Goal: Task Accomplishment & Management: Complete application form

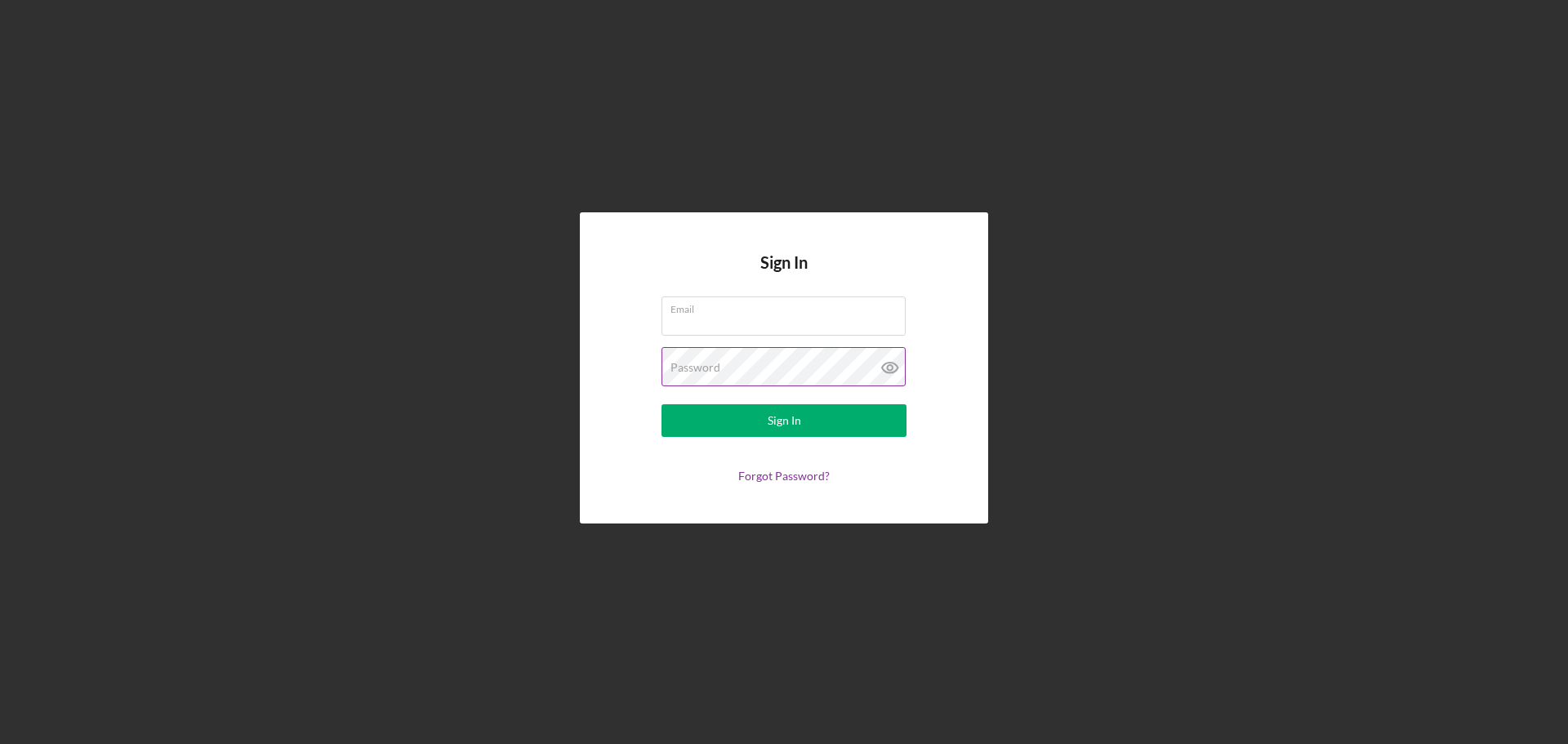
type input "[EMAIL_ADDRESS][DOMAIN_NAME]"
click at [888, 359] on icon at bounding box center [890, 367] width 41 height 41
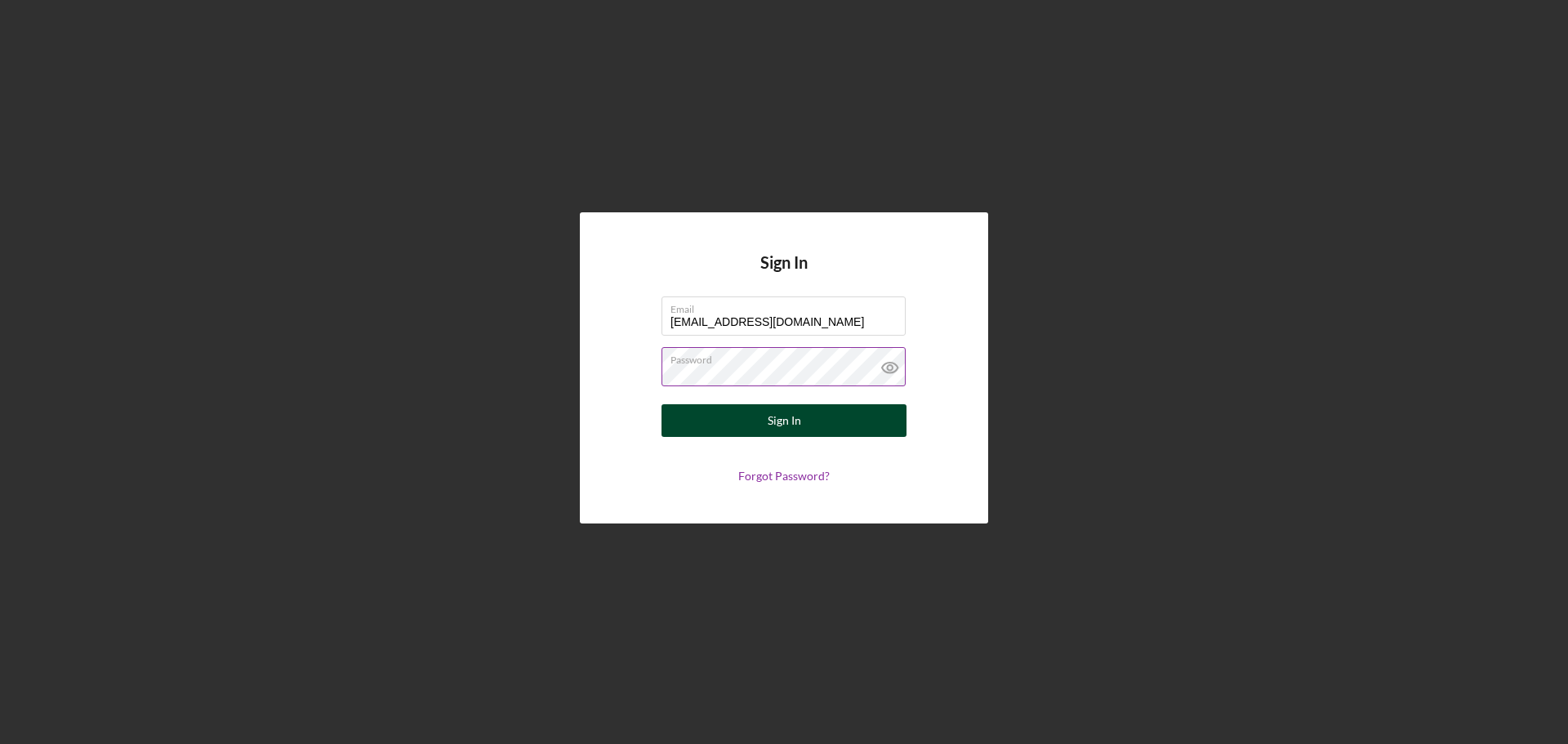
click at [836, 418] on button "Sign In" at bounding box center [783, 420] width 244 height 33
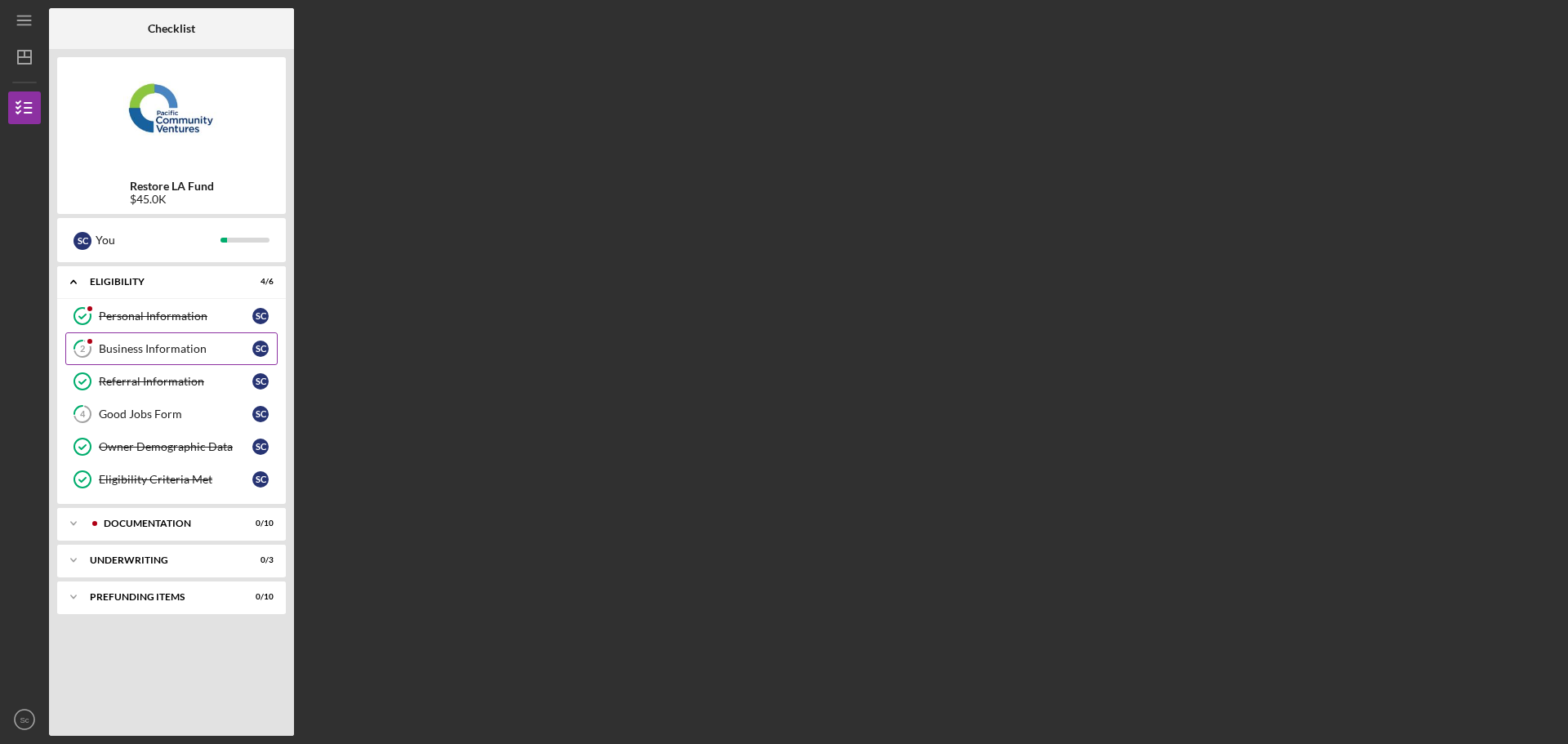
click at [138, 349] on div "Business Information" at bounding box center [175, 349] width 154 height 13
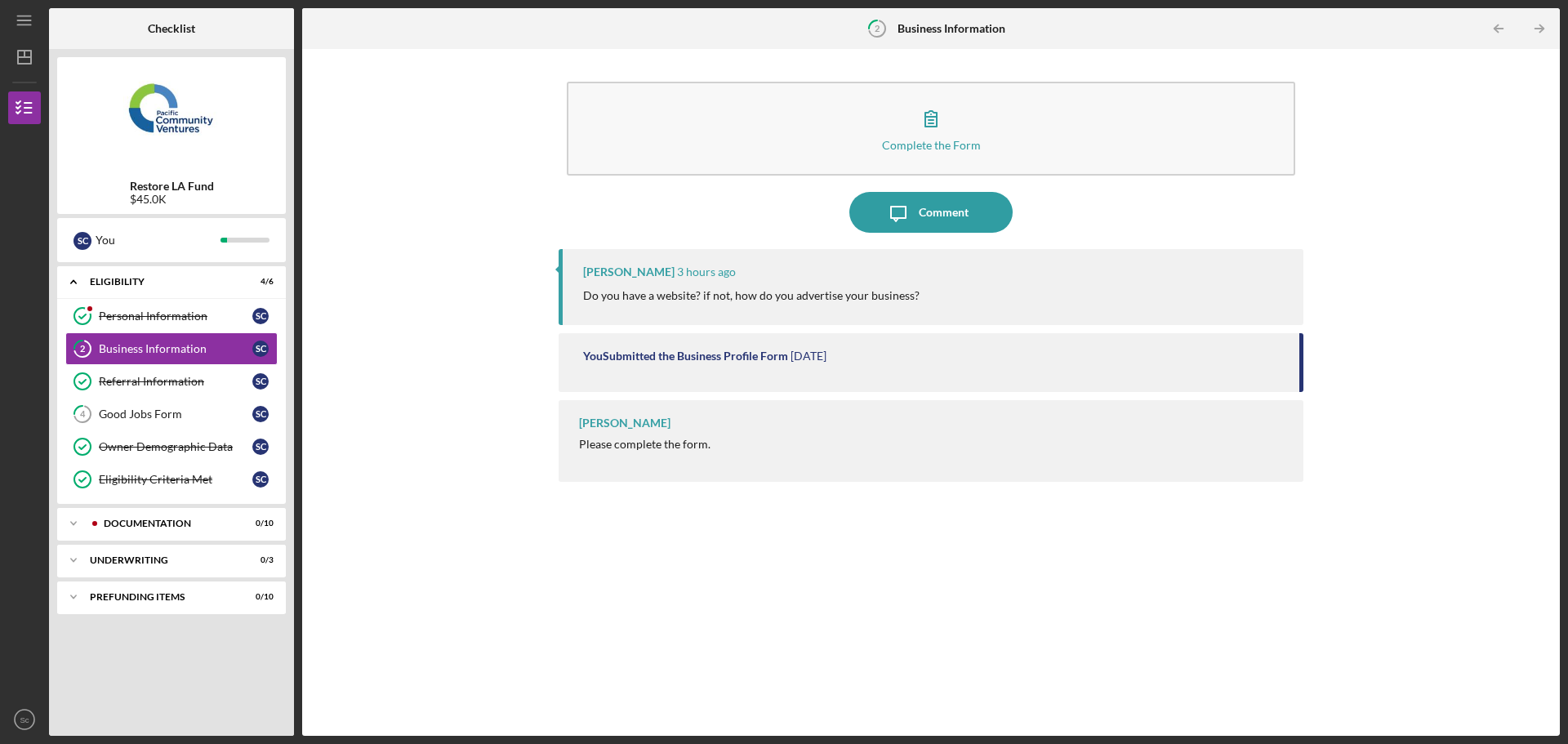
click at [750, 297] on p "Do you have a website? if not, how do you advertise your business?" at bounding box center [750, 295] width 336 height 18
click at [948, 212] on div "Comment" at bounding box center [943, 213] width 50 height 41
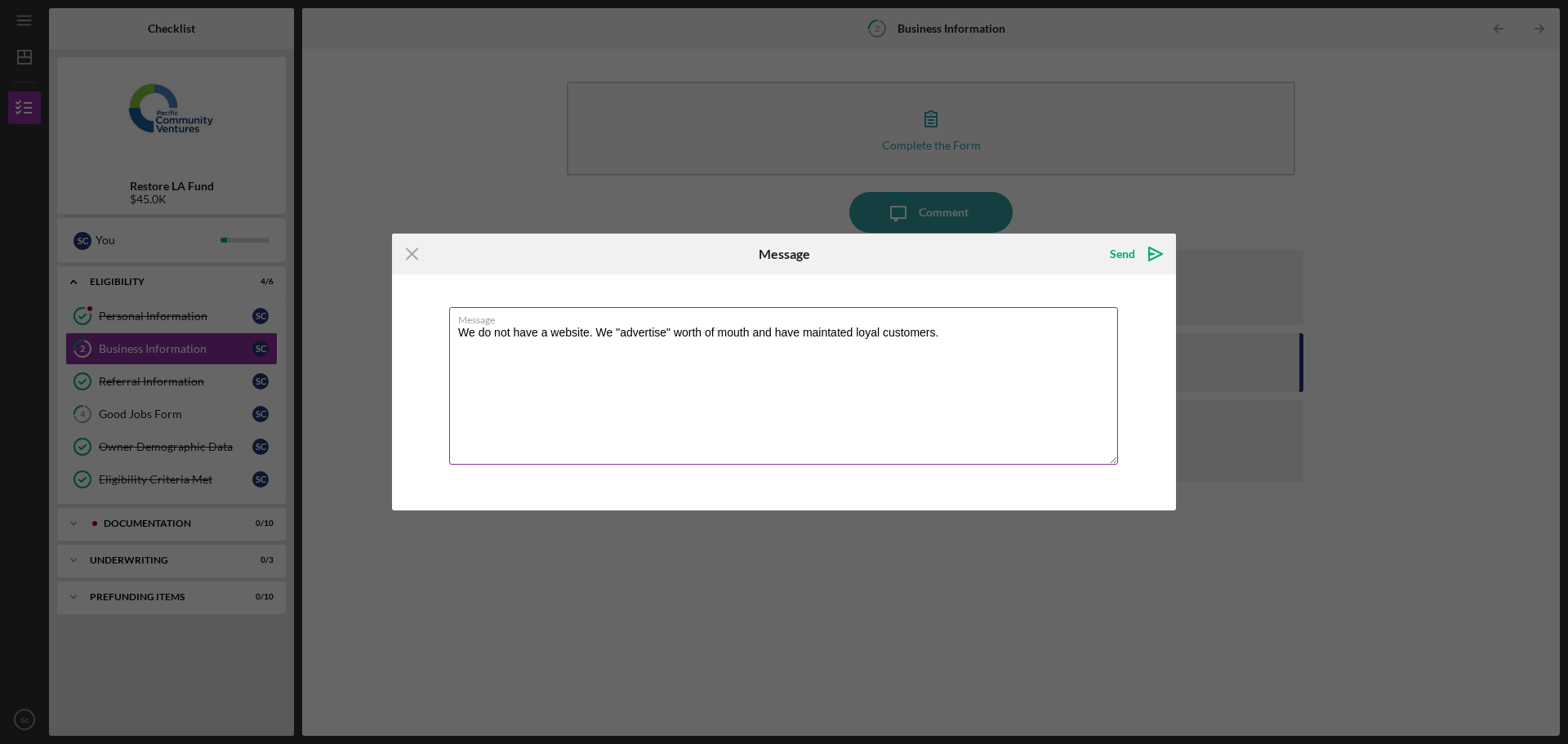
click at [832, 334] on textarea "We do not have a website. We "advertise" worth of mouth and have maintated loya…" at bounding box center [783, 386] width 669 height 157
drag, startPoint x: 832, startPoint y: 334, endPoint x: 740, endPoint y: 387, distance: 106.2
click at [736, 397] on textarea "We do not have a website. We "advertise" worth of mouth and have maintated loya…" at bounding box center [783, 386] width 669 height 157
click at [826, 335] on textarea "We do not have a website. We "advertise" worth of mouth and have maintated loya…" at bounding box center [783, 386] width 669 height 157
drag, startPoint x: 851, startPoint y: 336, endPoint x: 836, endPoint y: 329, distance: 16.6
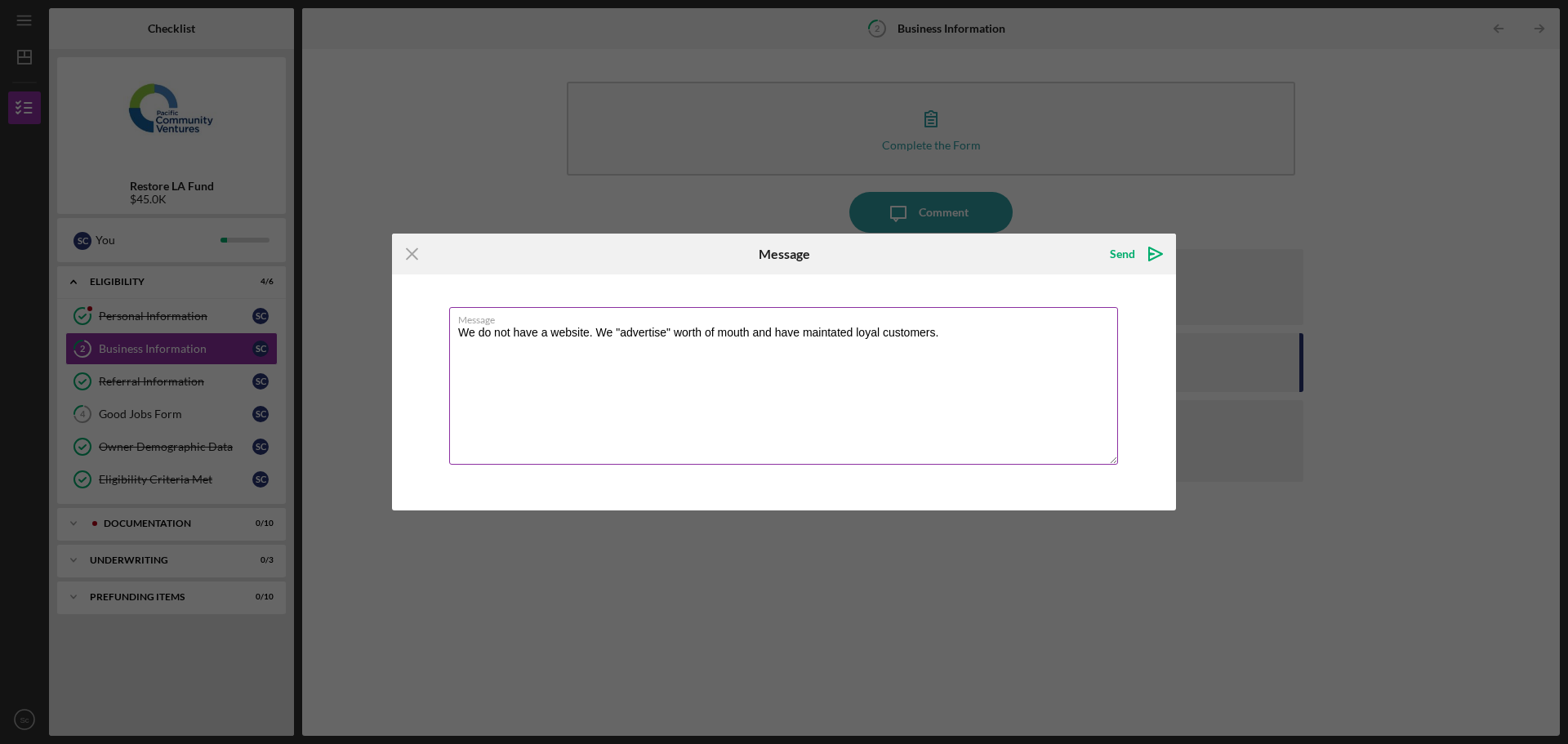
click at [846, 335] on textarea "We do not have a website. We "advertise" worth of mouth and have maintated loya…" at bounding box center [783, 386] width 669 height 157
click at [993, 331] on textarea "We do not have a website. We "advertise" worth of mouth and have maintained loy…" at bounding box center [783, 386] width 669 height 157
click at [1050, 333] on textarea "We do not have a website. We "advertise" worth of mouth and have maintained loy…" at bounding box center [783, 386] width 669 height 157
click at [1041, 328] on textarea "We do not have a website. We "advertise" worth of mouth and have maintained loy…" at bounding box center [783, 386] width 669 height 157
click at [514, 334] on textarea "We do not have a website. We "advertise" worth of mouth and have maintained loy…" at bounding box center [783, 386] width 669 height 157
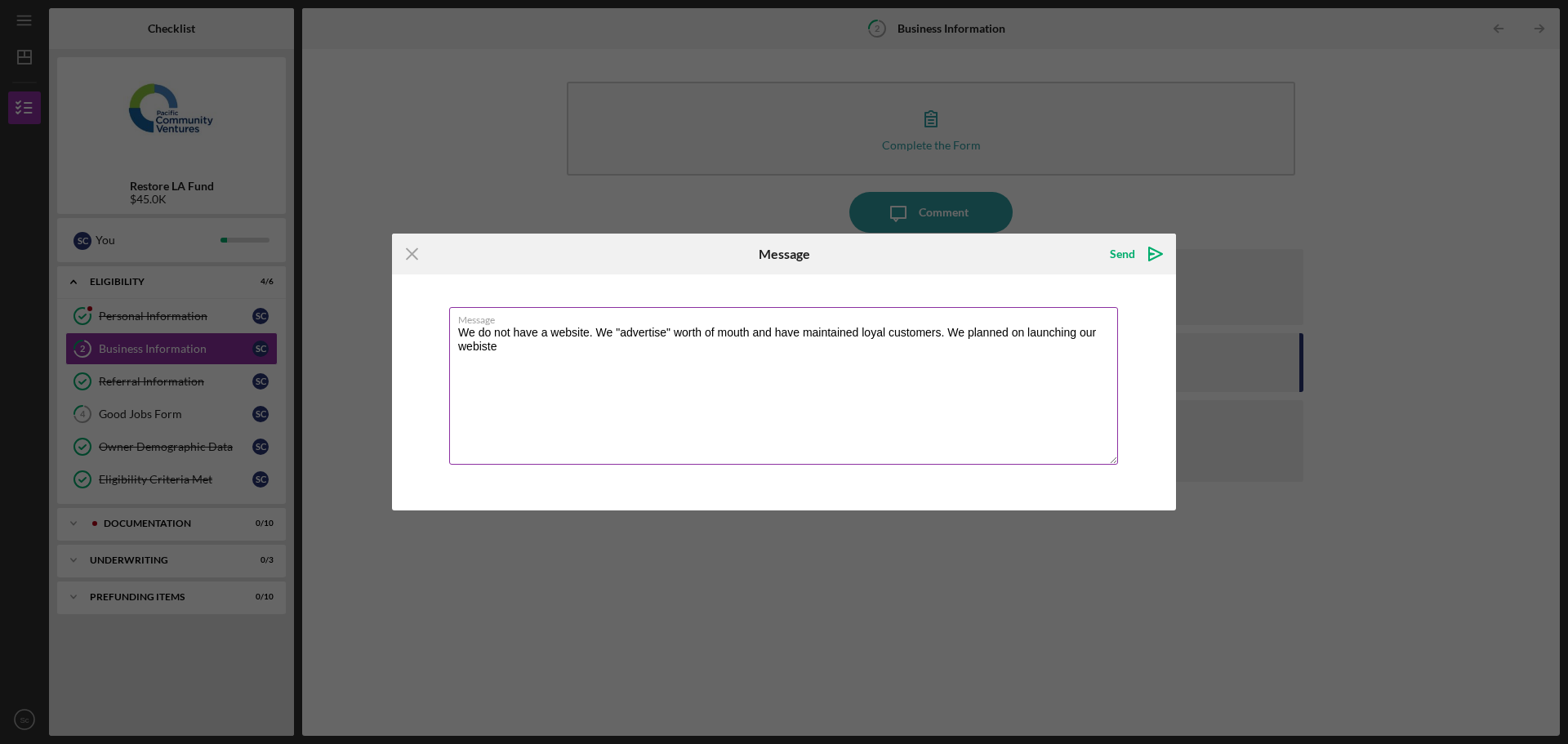
click at [517, 354] on textarea "We do not have a website. We "advertise" worth of mouth and have maintained loy…" at bounding box center [783, 386] width 669 height 157
type textarea "We do not have a website. We "advertise" worth of mouth and have maintained loy…"
click at [1155, 249] on icon "Icon/icon-invite-send" at bounding box center [1156, 254] width 41 height 41
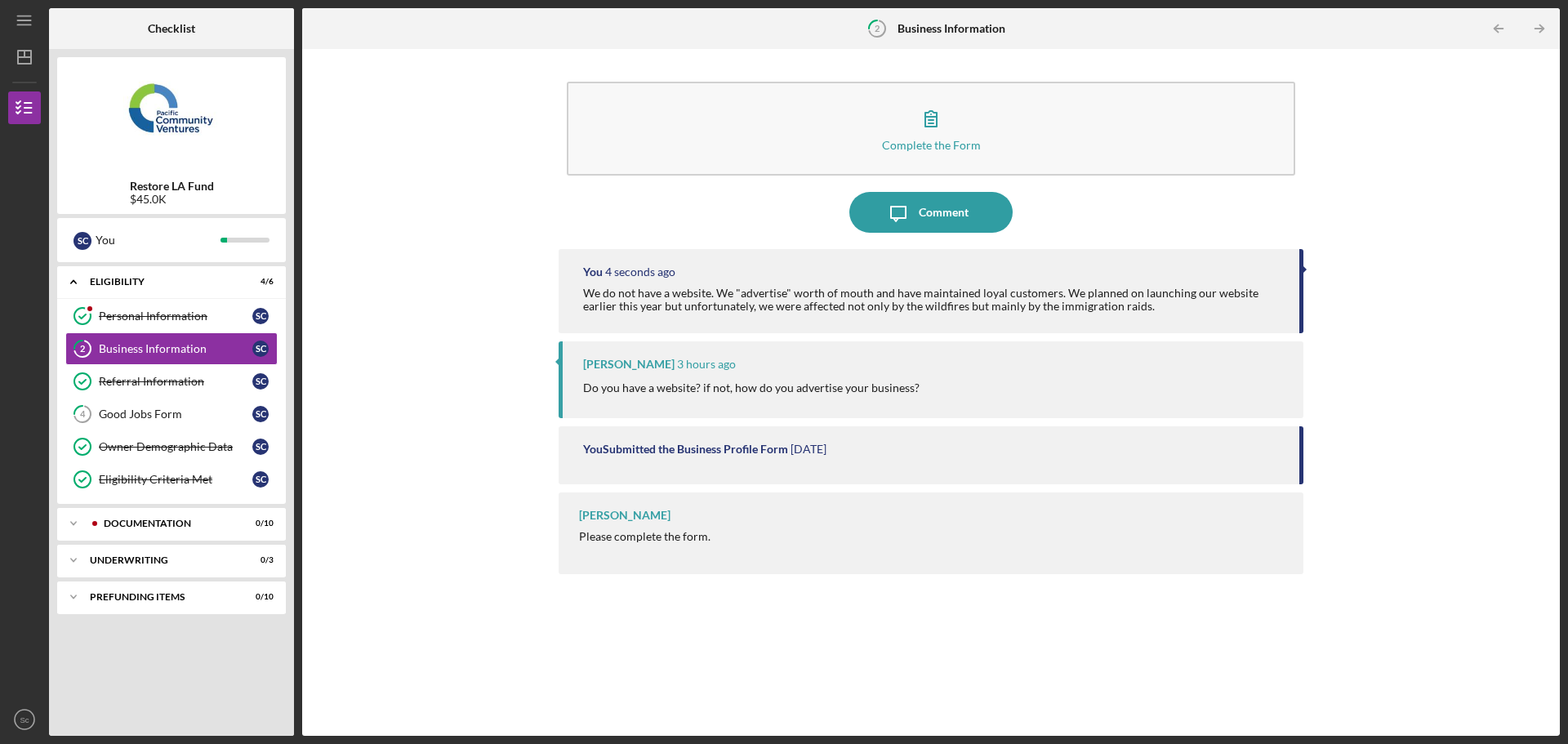
click at [645, 446] on div "You Submitted the Business Profile Form" at bounding box center [685, 449] width 205 height 13
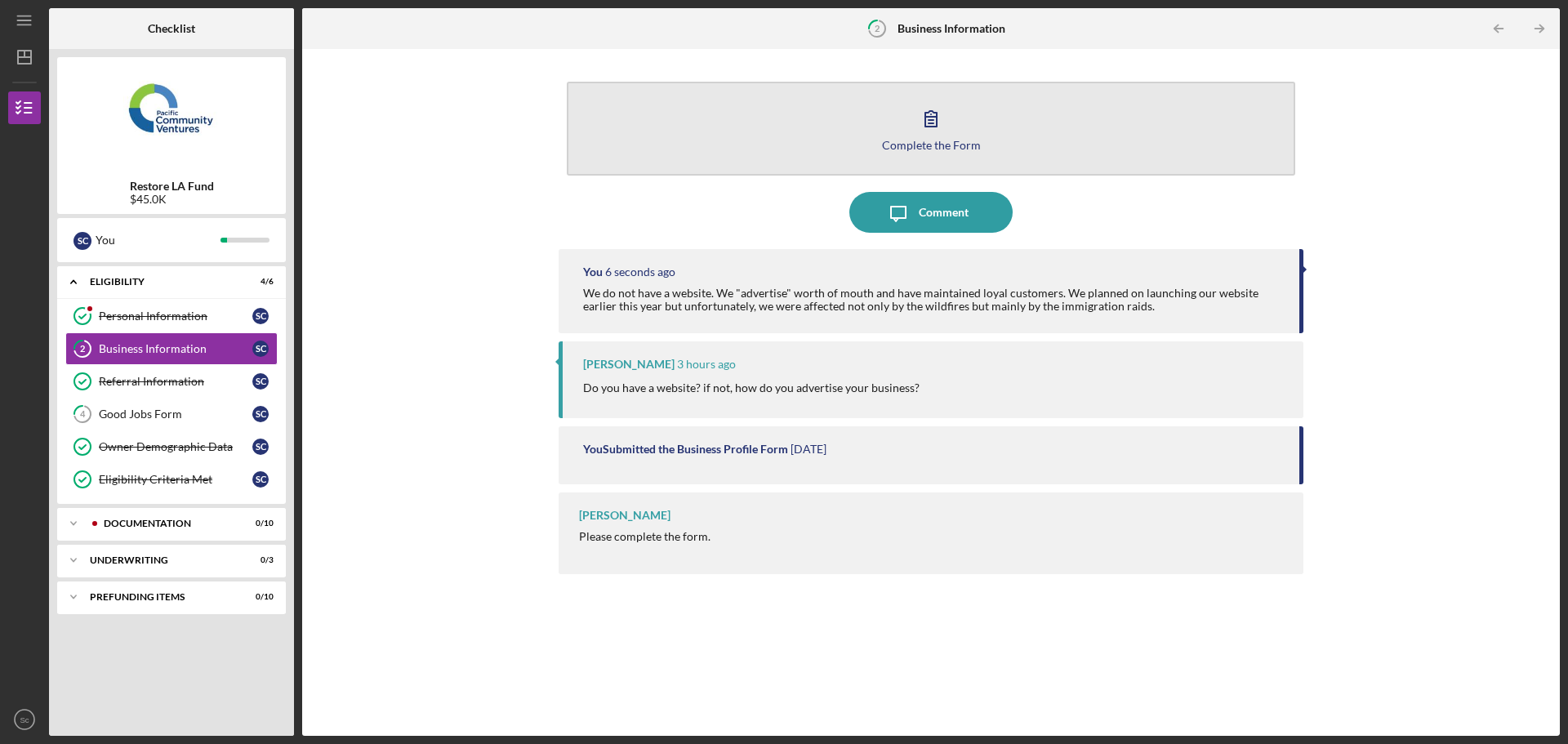
click at [933, 126] on icon "button" at bounding box center [931, 119] width 11 height 16
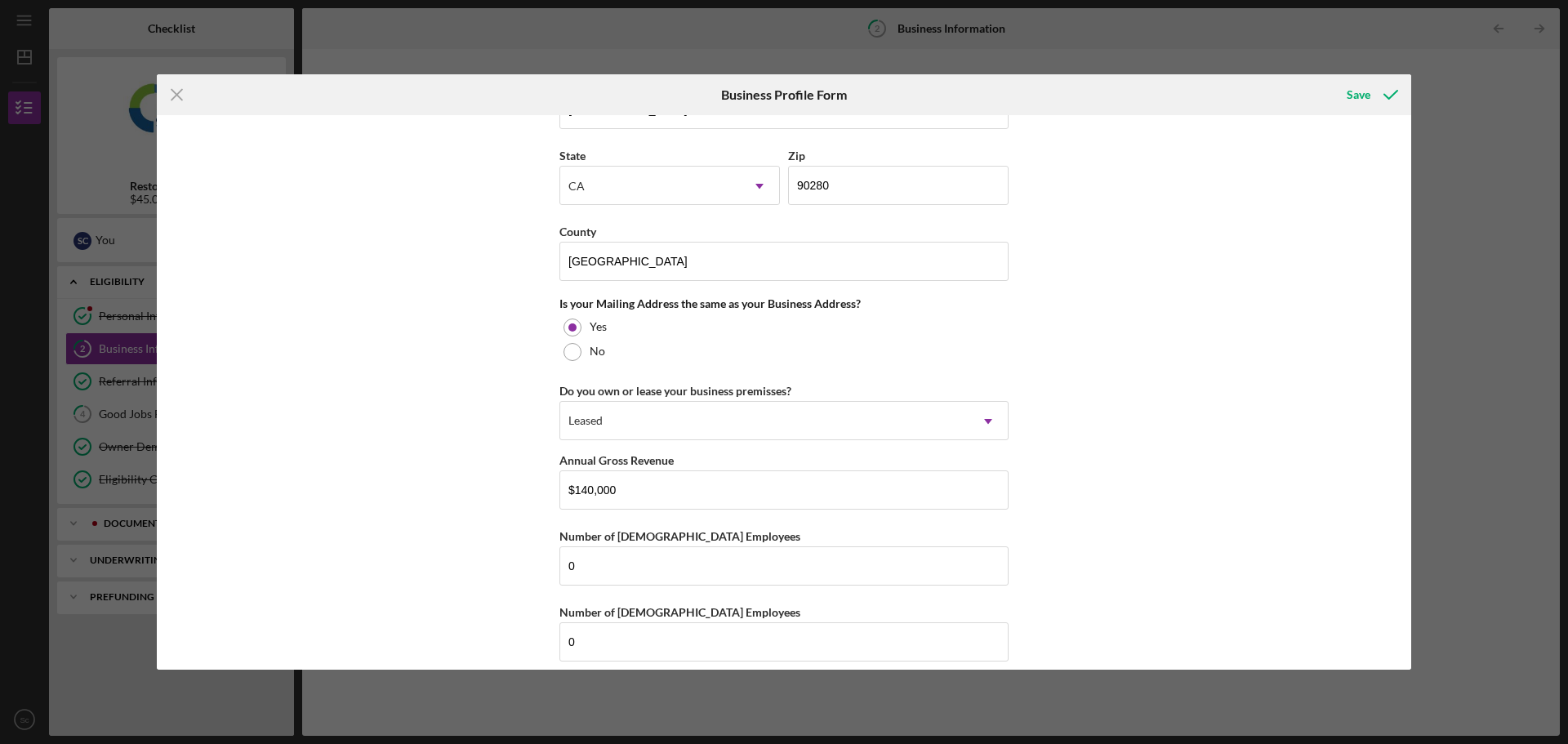
scroll to position [1116, 0]
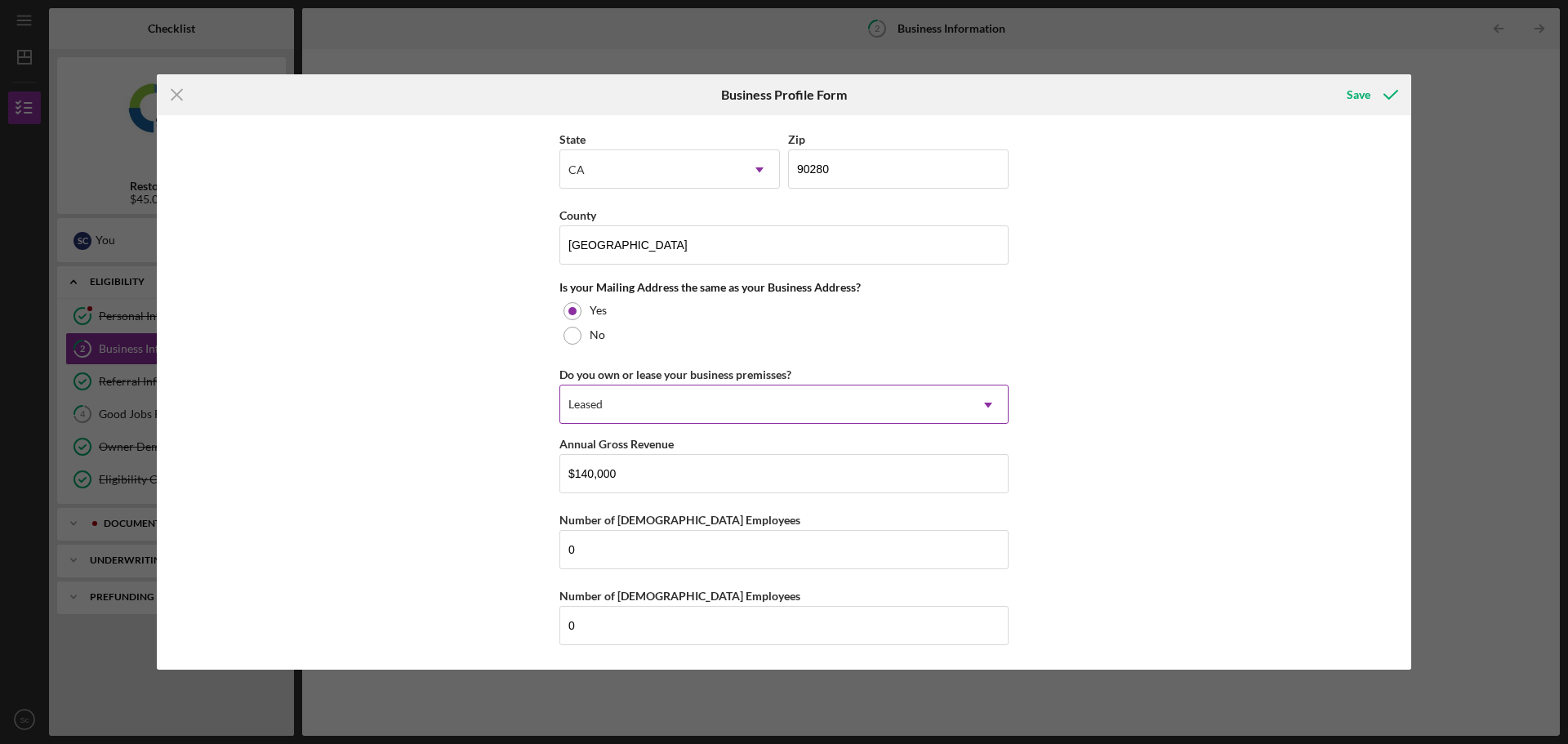
click at [665, 401] on div "Leased" at bounding box center [764, 405] width 408 height 37
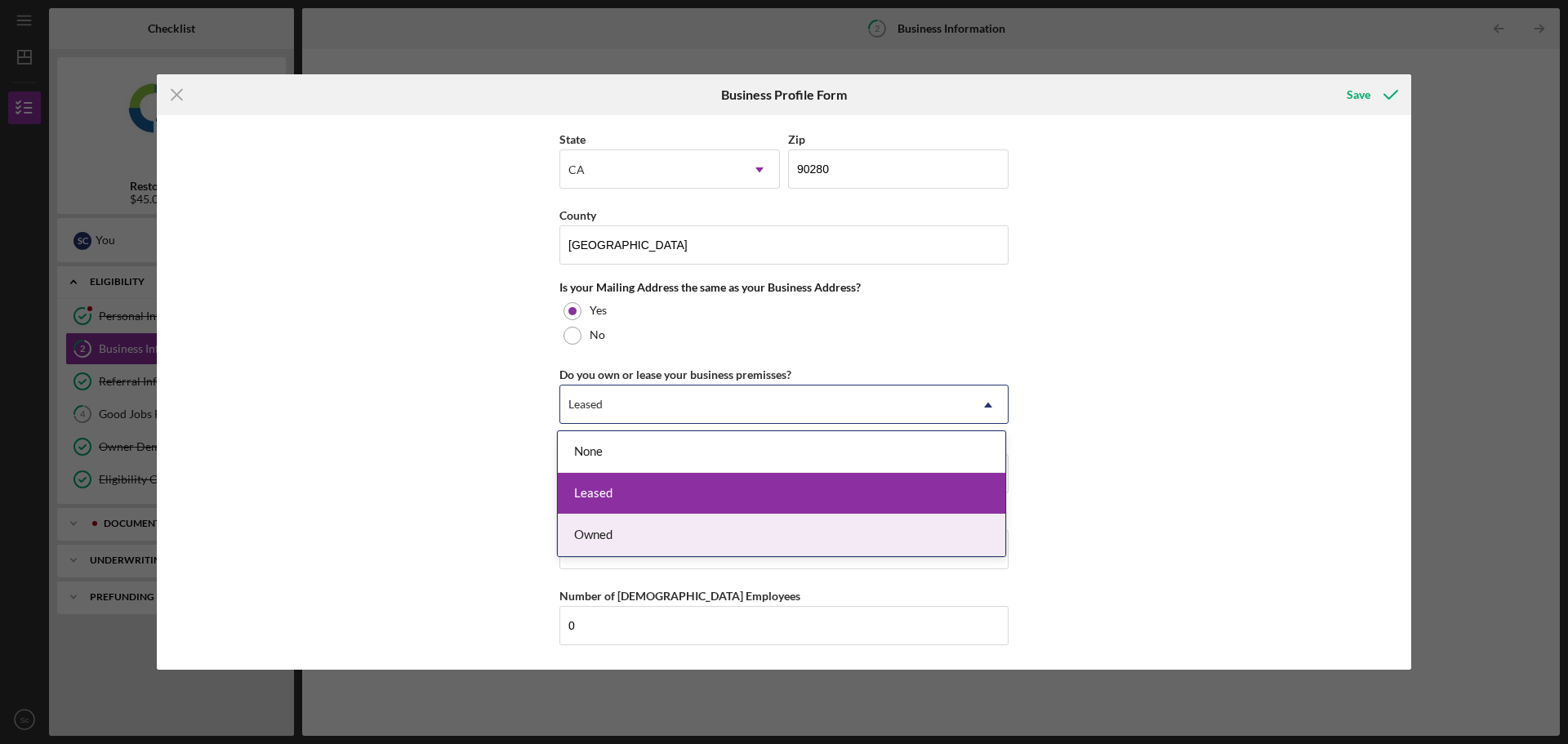
click at [634, 527] on div "Owned" at bounding box center [781, 535] width 448 height 41
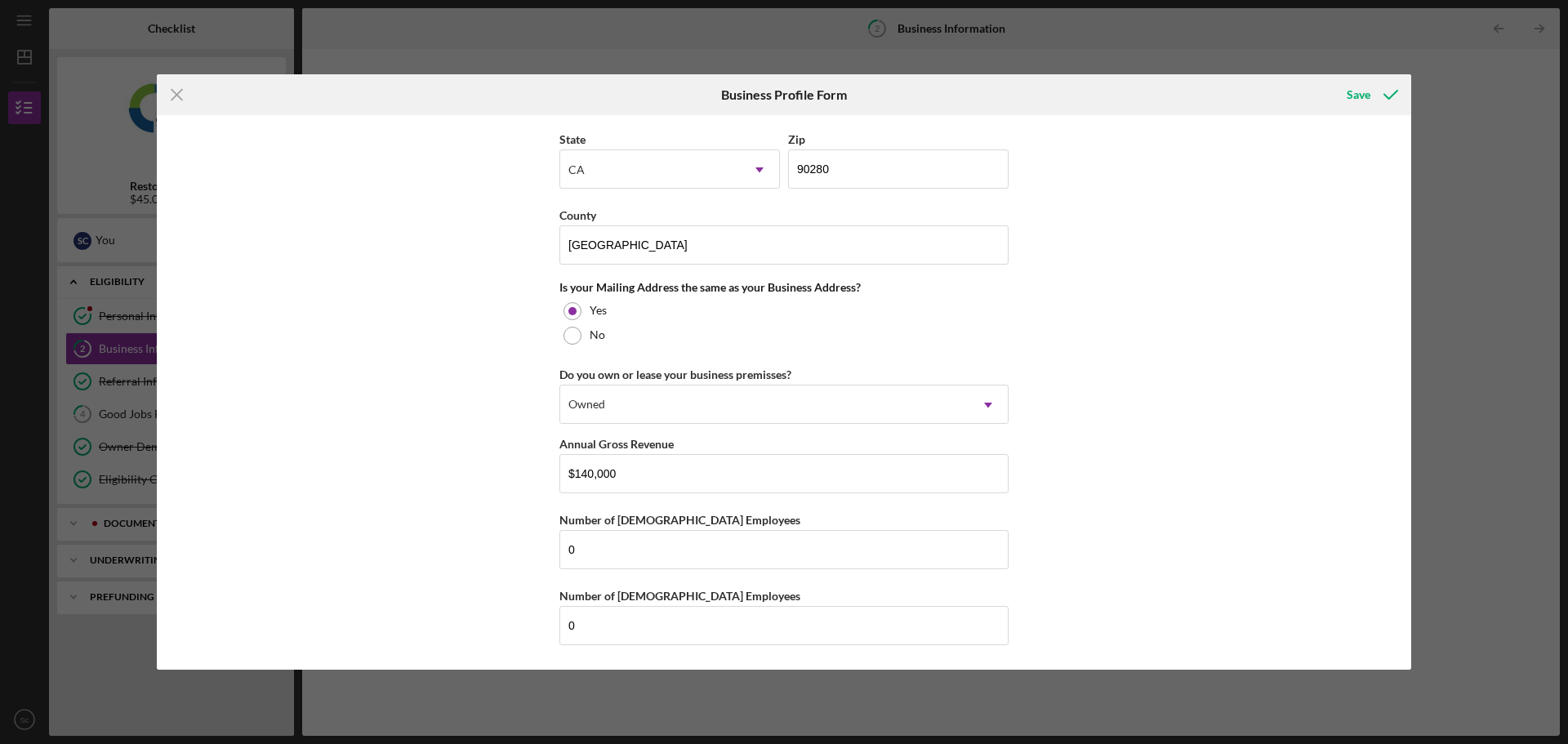
click at [1200, 309] on div "Business Name Lcm apparel services, inc. DBA N/A Business Start Date [DATE] Leg…" at bounding box center [783, 393] width 1254 height 555
click at [570, 340] on div at bounding box center [571, 335] width 18 height 18
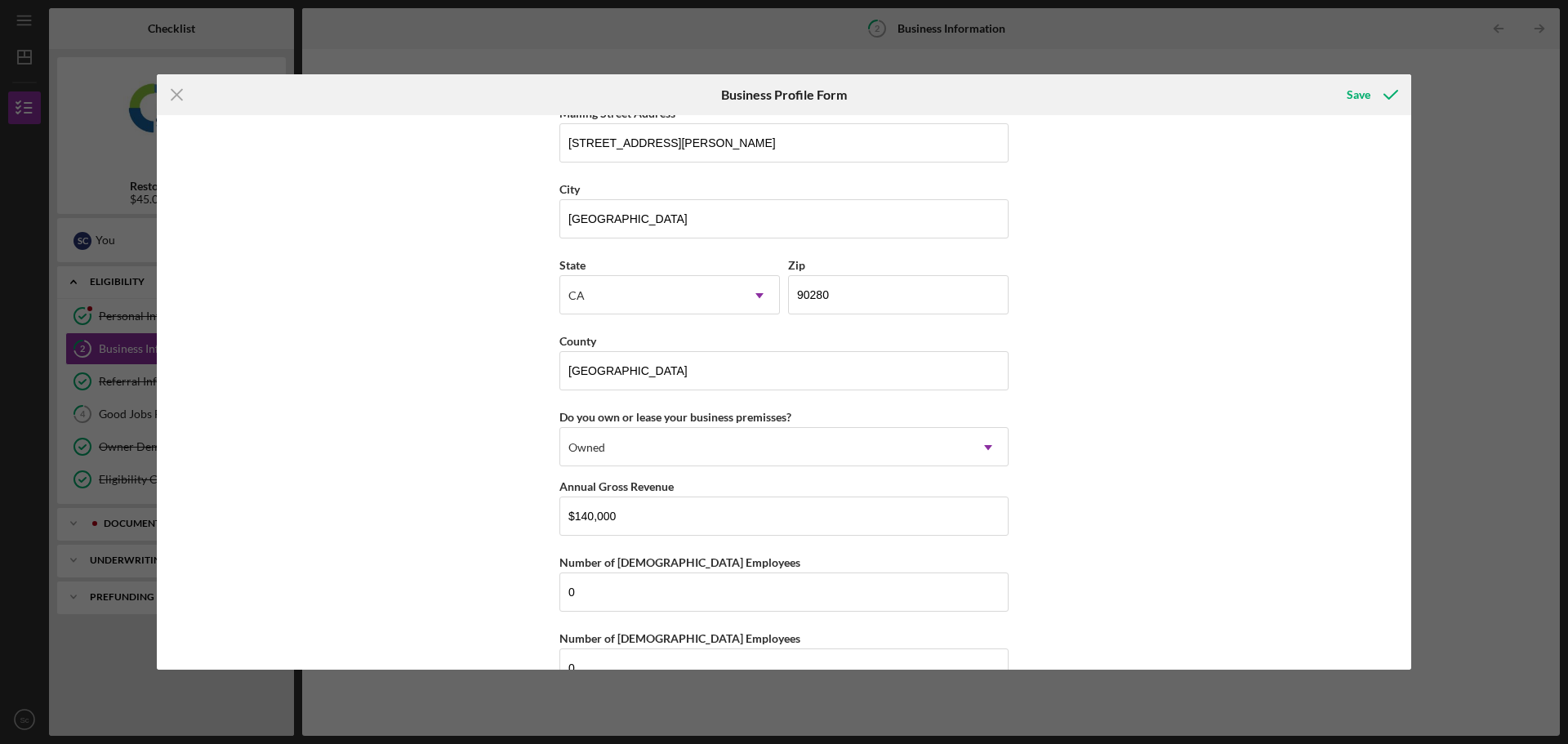
scroll to position [1420, 0]
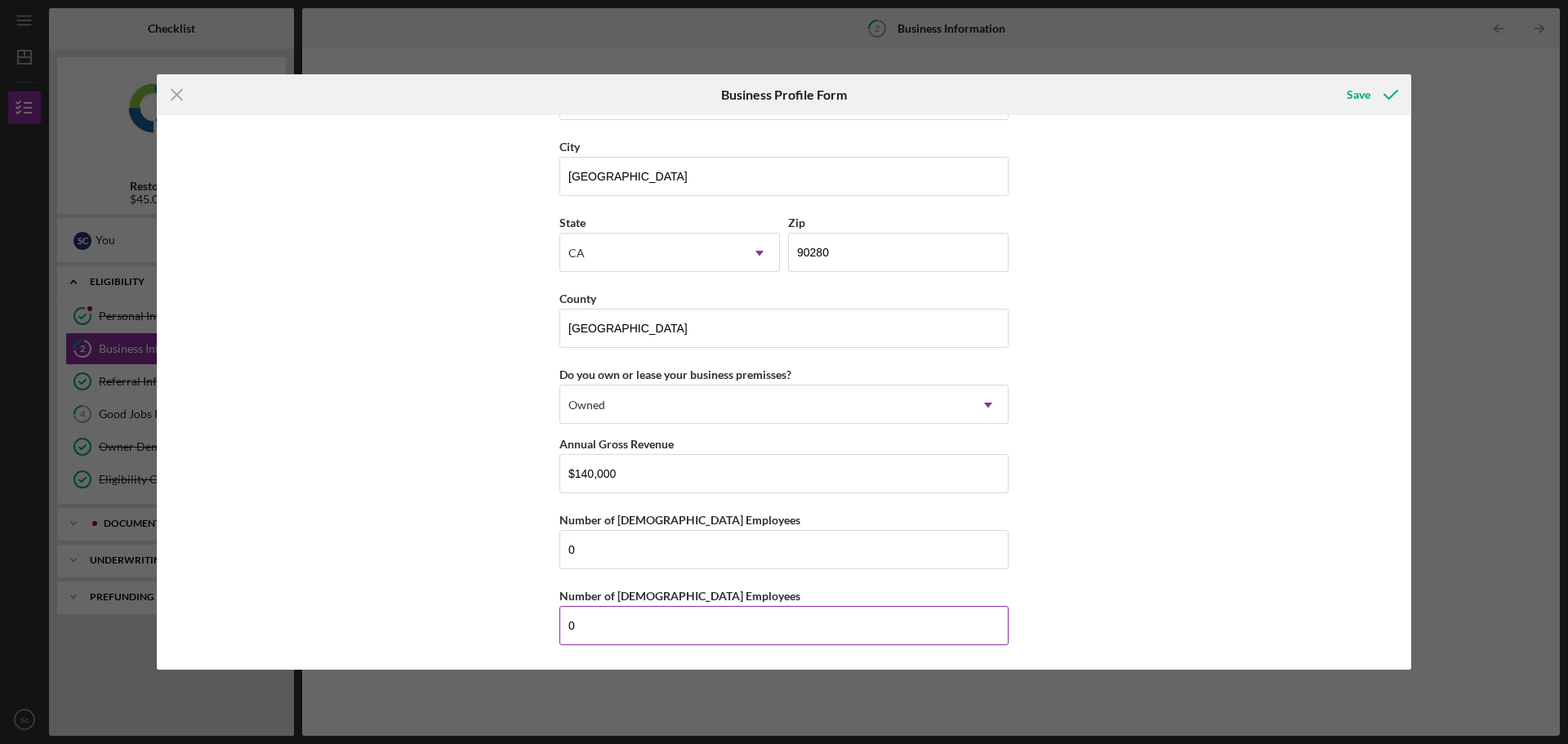
click at [827, 627] on input "0" at bounding box center [783, 626] width 449 height 39
click at [1210, 489] on div "Business Name Lcm apparel services, inc. DBA N/A Business Start Date [DATE] Leg…" at bounding box center [783, 393] width 1254 height 555
click at [612, 478] on input "$140,000" at bounding box center [783, 474] width 449 height 39
drag, startPoint x: 621, startPoint y: 478, endPoint x: 553, endPoint y: 483, distance: 68.2
click at [553, 483] on div "Business Name Lcm apparel services, inc. DBA N/A Business Start Date [DATE] Leg…" at bounding box center [783, 393] width 1254 height 555
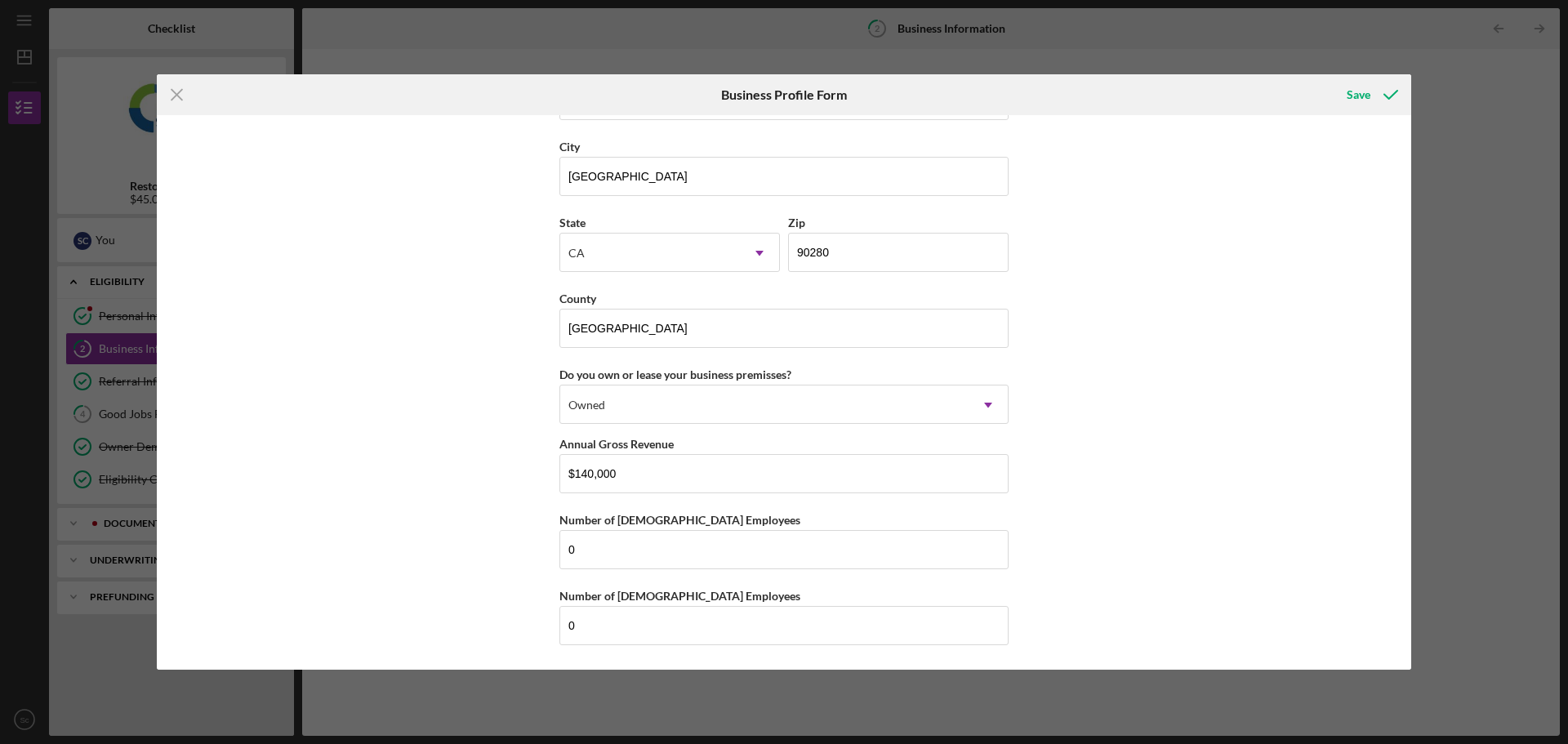
click at [1188, 392] on div "Business Name Lcm apparel services, inc. DBA N/A Business Start Date [DATE] Leg…" at bounding box center [783, 393] width 1254 height 555
click at [1389, 90] on icon "submit" at bounding box center [1391, 95] width 41 height 41
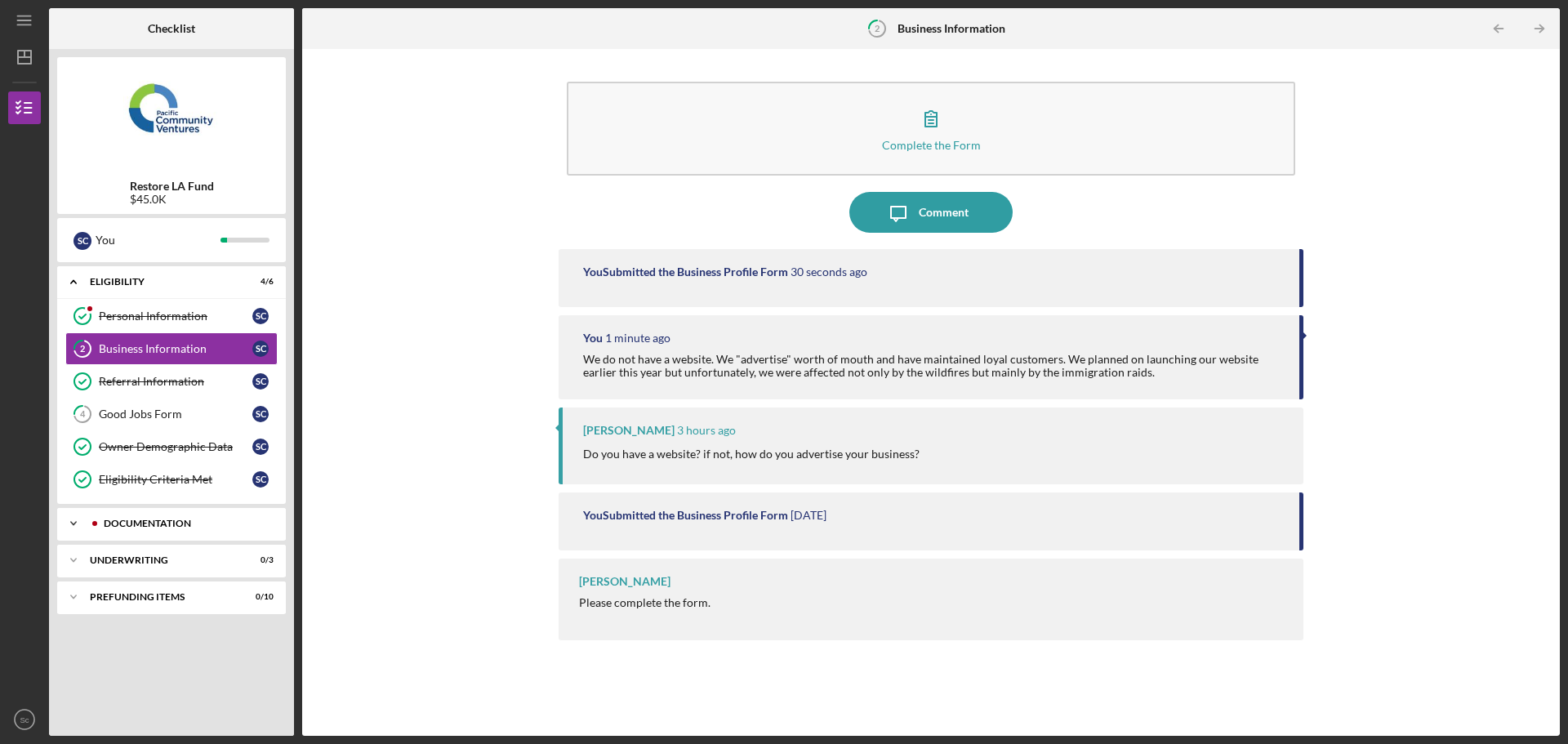
click at [111, 521] on div "Documentation" at bounding box center [185, 523] width 162 height 9
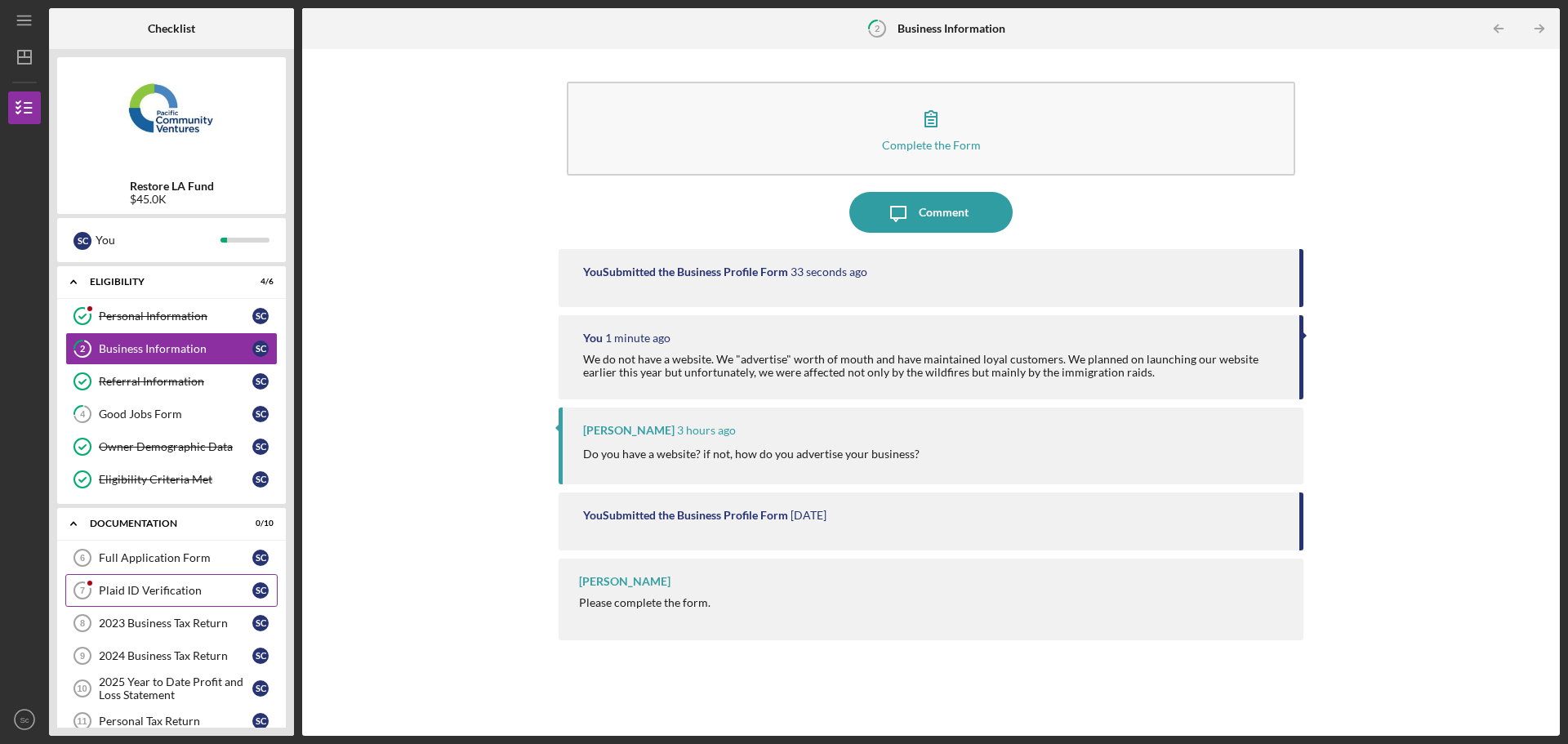
click at [145, 591] on div "Plaid ID Verification" at bounding box center [175, 590] width 154 height 13
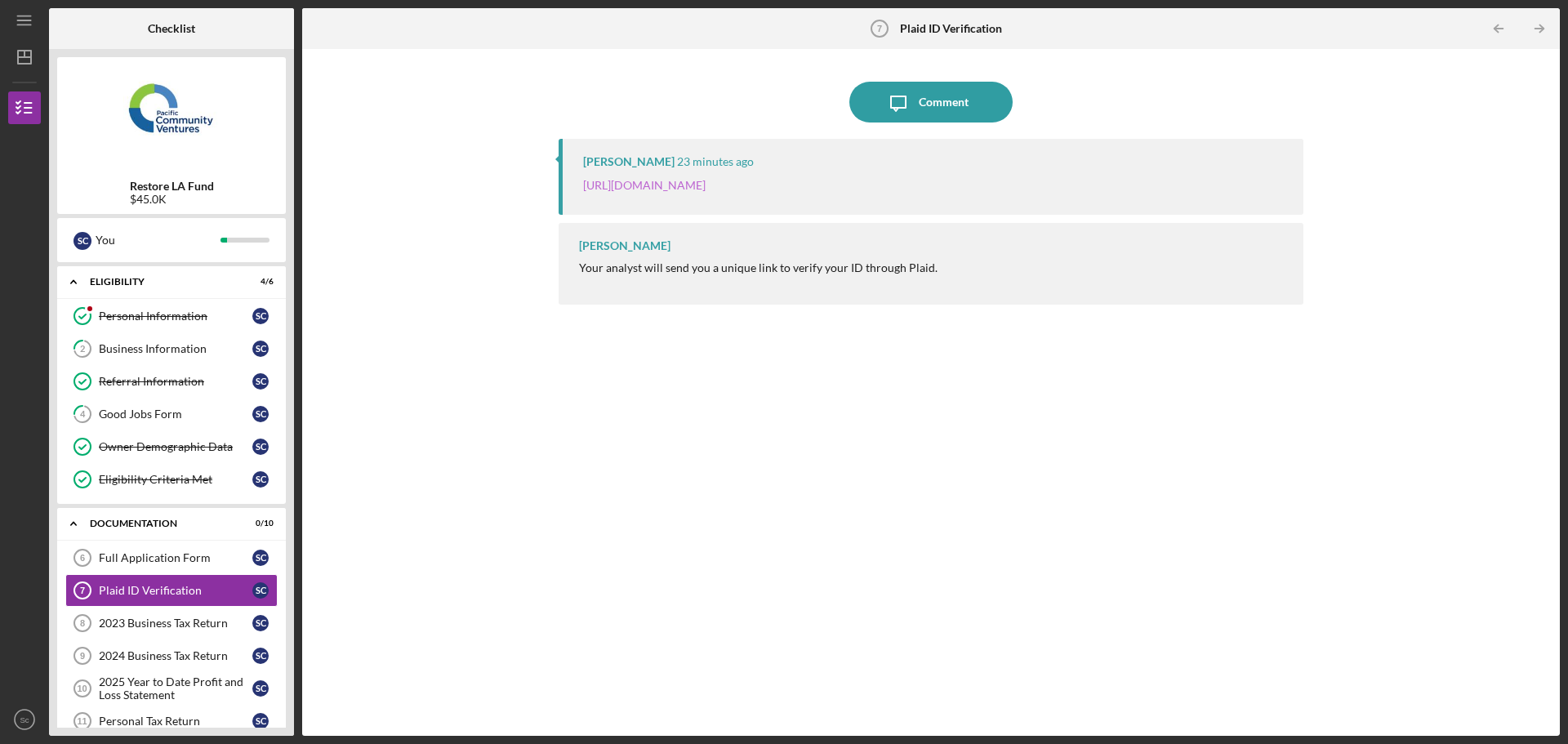
click at [705, 182] on link "[URL][DOMAIN_NAME]" at bounding box center [643, 185] width 123 height 14
